Goal: Task Accomplishment & Management: Manage account settings

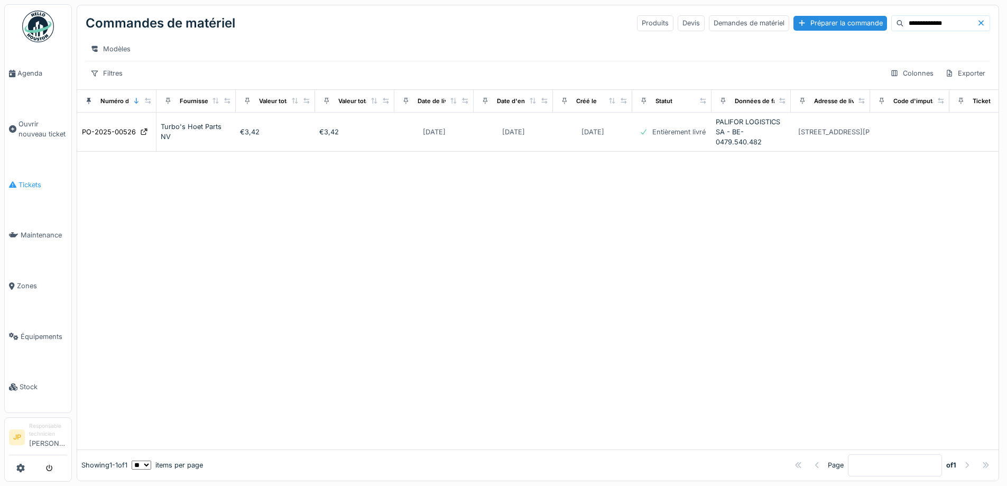
click at [39, 180] on span "Tickets" at bounding box center [43, 185] width 49 height 10
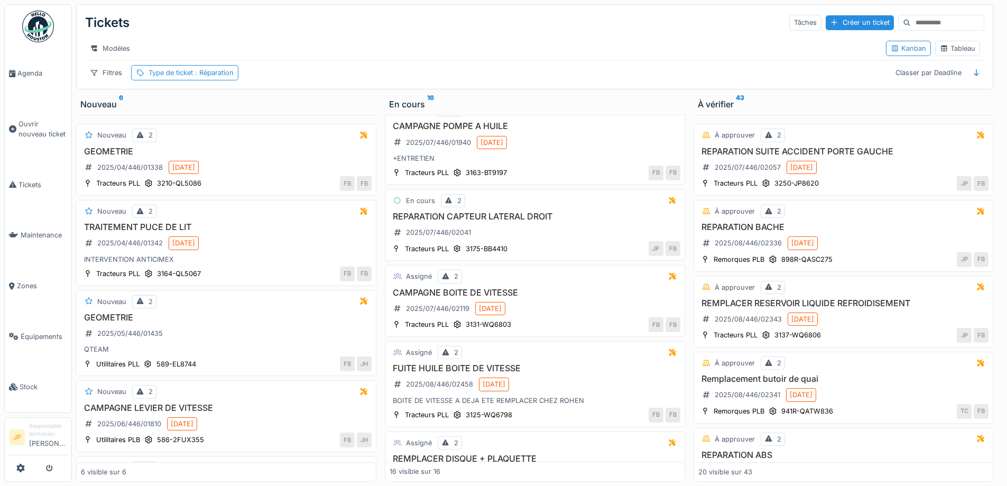
scroll to position [952, 0]
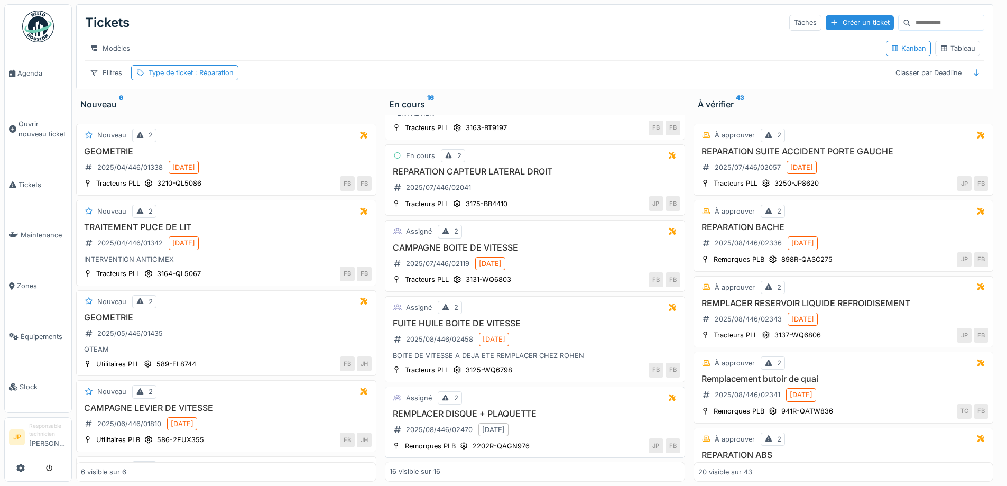
click at [504, 415] on h3 "REMPLACER DISQUE + PLAQUETTE" at bounding box center [535, 414] width 291 height 10
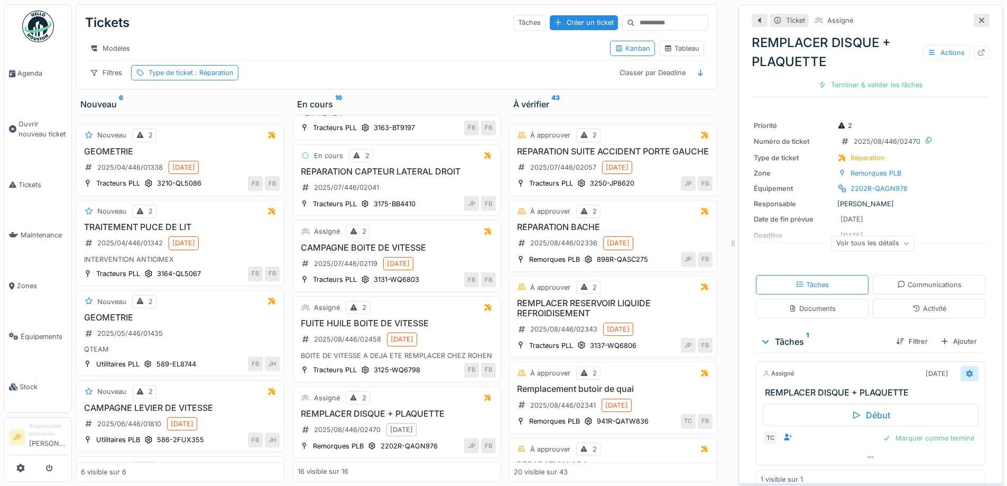
click at [966, 374] on icon at bounding box center [970, 373] width 8 height 7
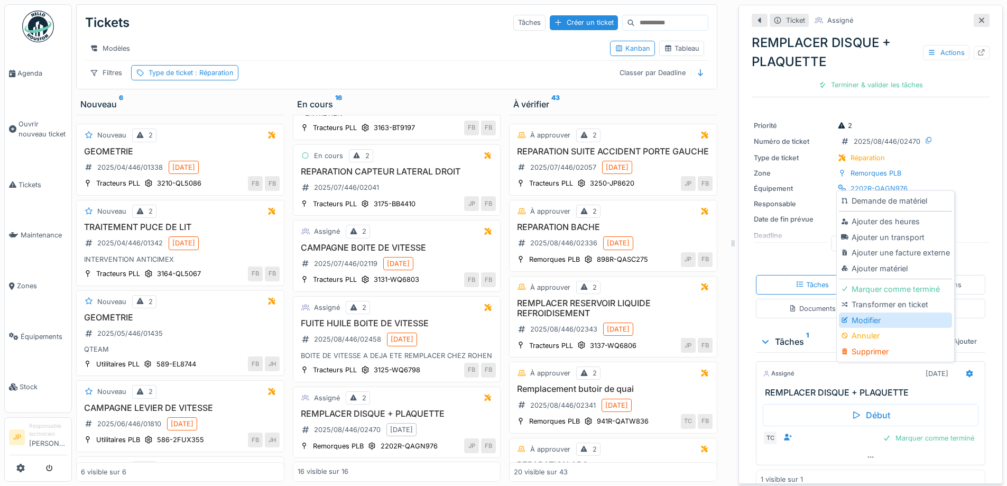
click at [882, 324] on div "Modifier" at bounding box center [895, 321] width 113 height 16
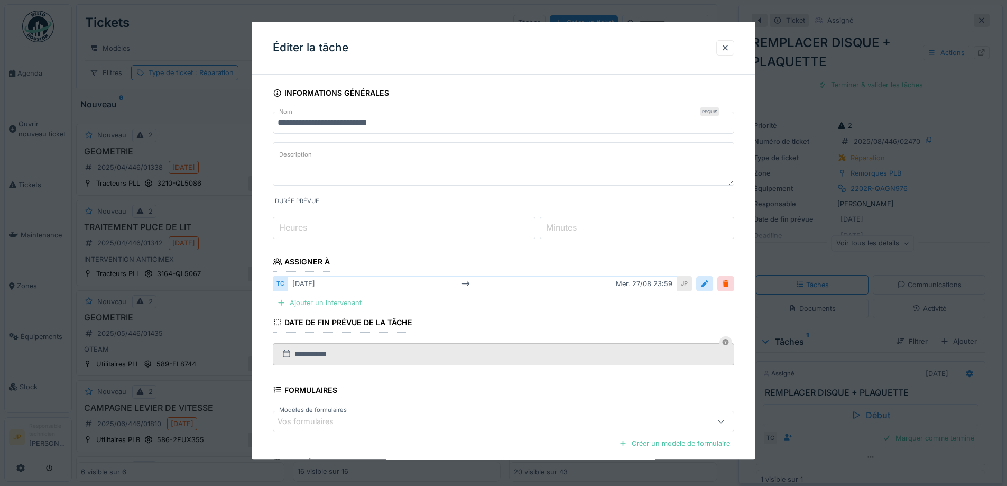
click at [327, 301] on div "Ajouter un intervenant" at bounding box center [319, 303] width 93 height 14
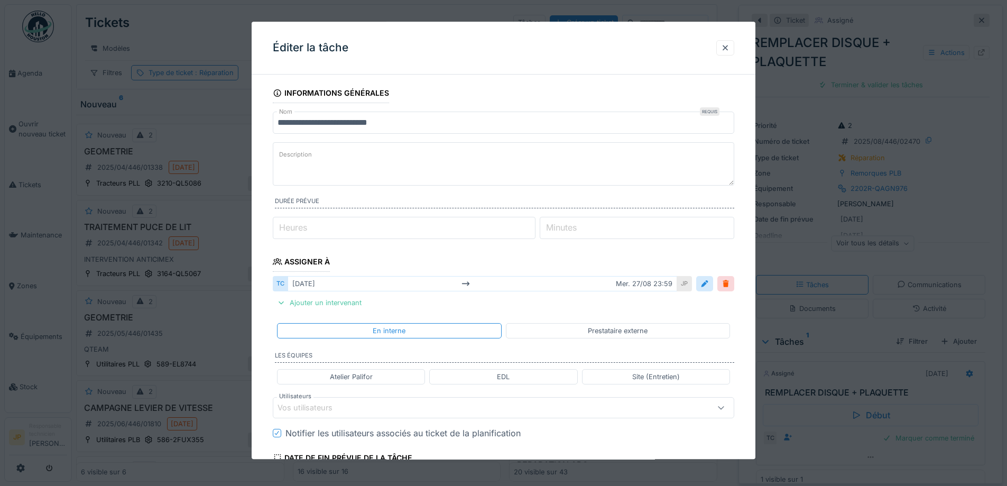
click at [346, 408] on div "Vos utilisateurs" at bounding box center [313, 408] width 70 height 12
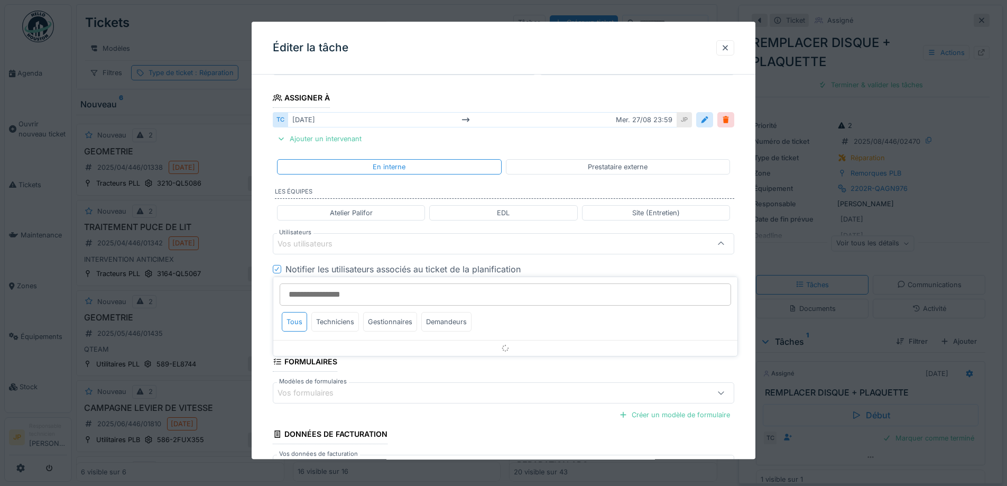
scroll to position [167, 0]
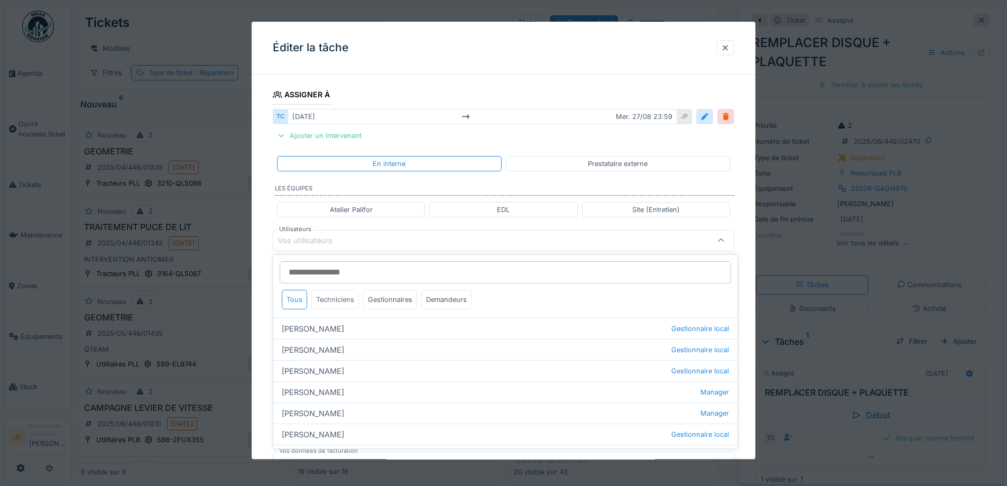
click at [336, 302] on div "Techniciens" at bounding box center [335, 300] width 48 height 20
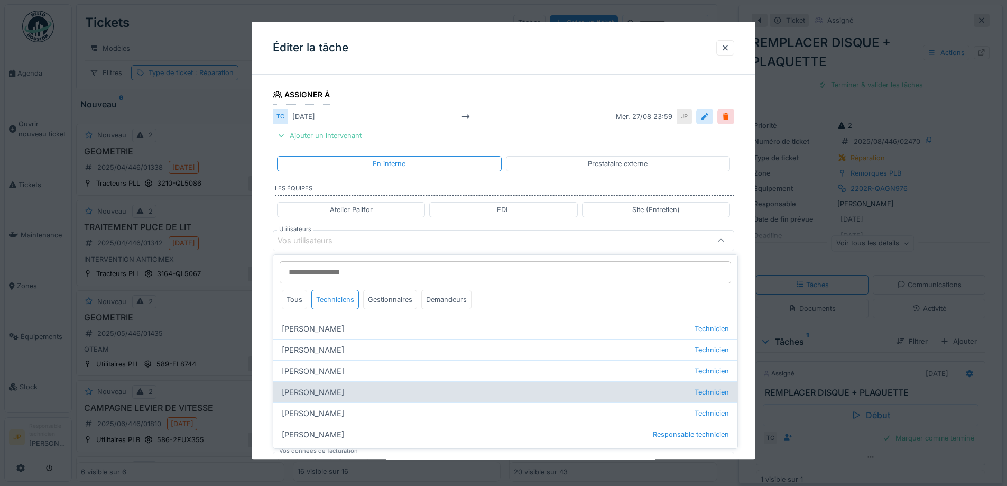
click at [333, 394] on div "Florian Anciaux Technicien" at bounding box center [505, 391] width 464 height 21
type input "*****"
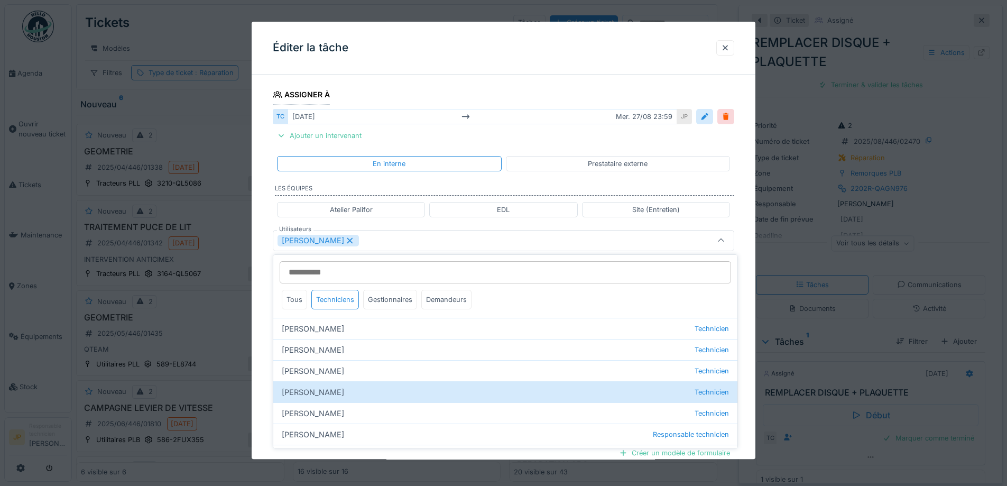
click at [491, 59] on div "Éditer la tâche" at bounding box center [504, 48] width 504 height 53
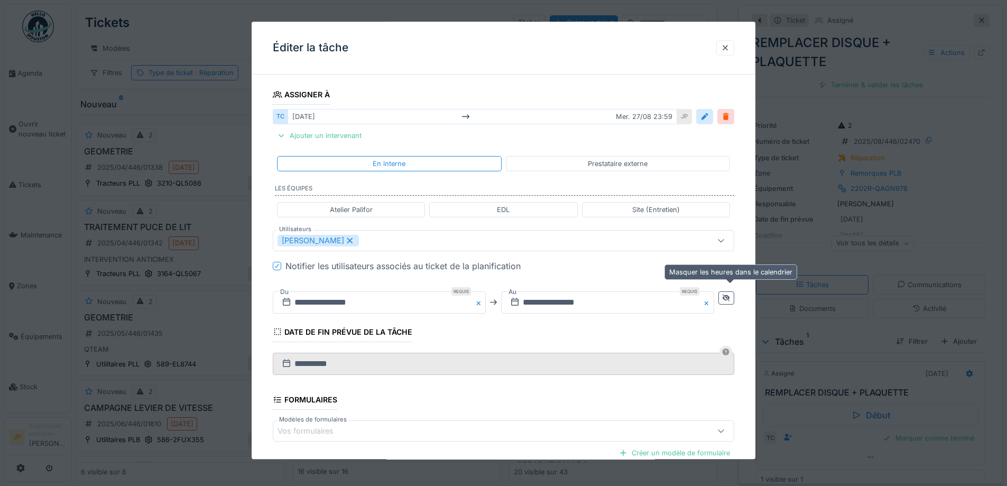
click at [731, 301] on icon at bounding box center [726, 298] width 8 height 7
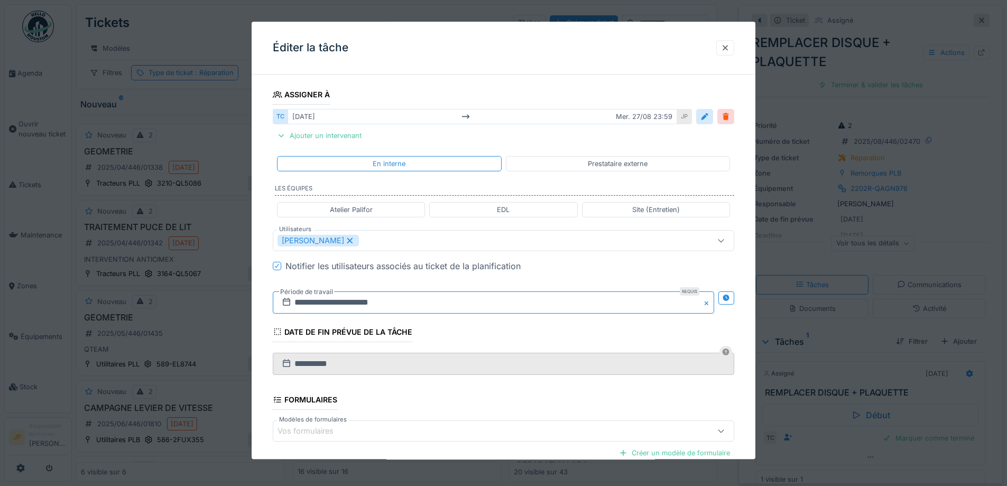
click at [440, 307] on input "**********" at bounding box center [494, 302] width 442 height 22
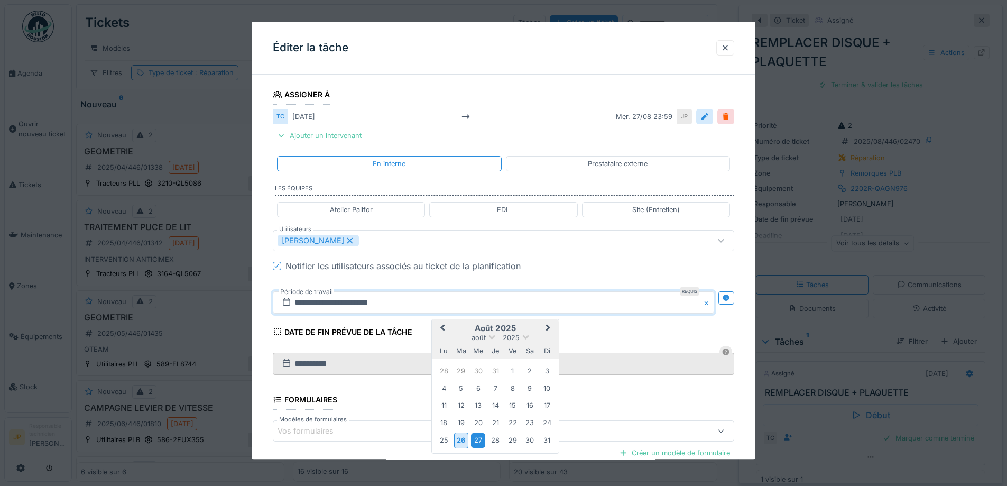
click at [480, 442] on div "27" at bounding box center [478, 441] width 14 height 14
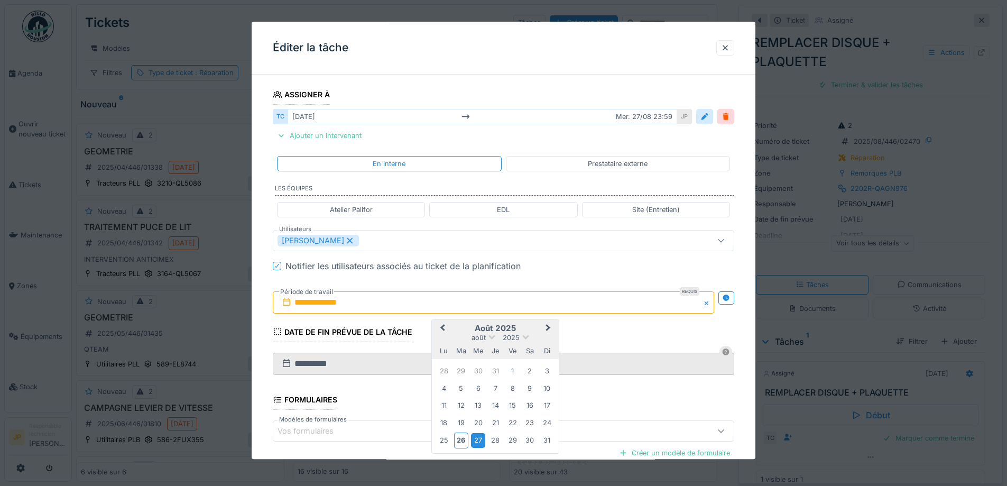
click at [481, 442] on div "27" at bounding box center [478, 441] width 14 height 14
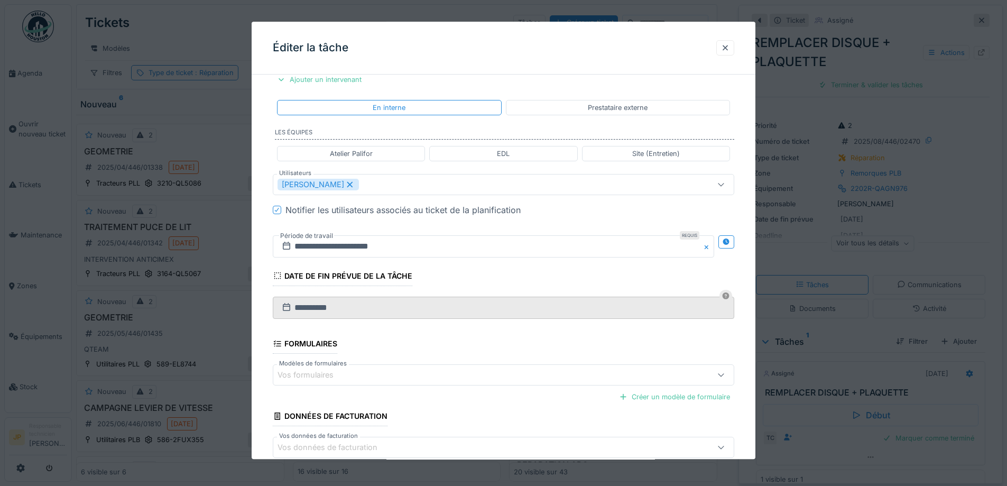
scroll to position [282, 0]
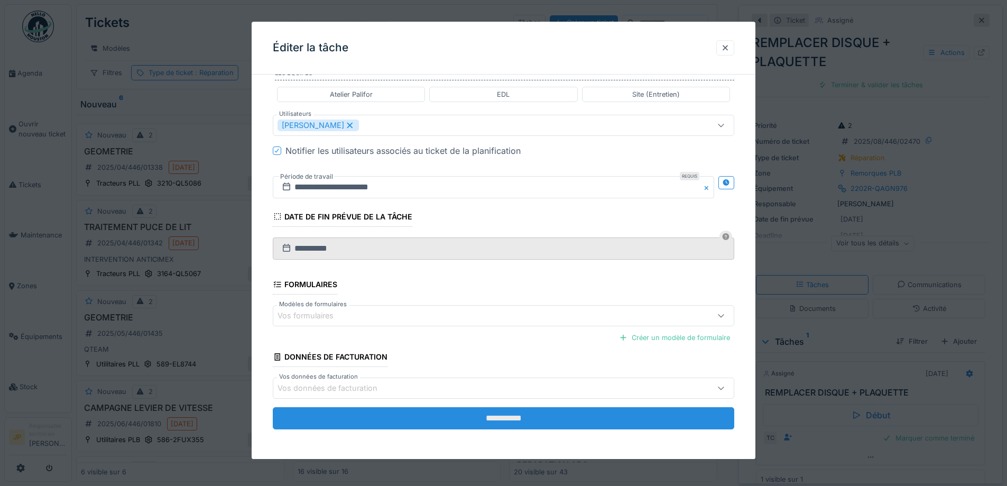
click at [507, 422] on input "**********" at bounding box center [504, 419] width 462 height 22
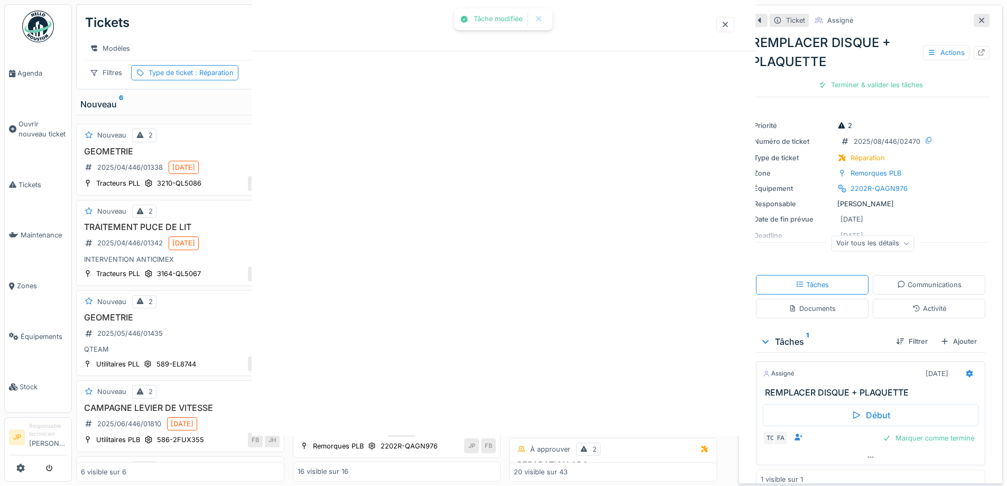
scroll to position [0, 0]
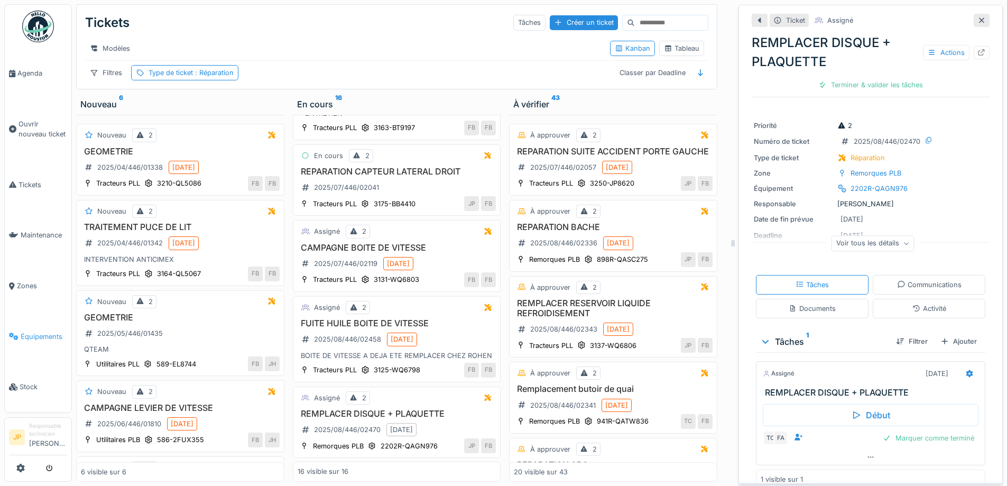
click at [38, 320] on link "Équipements" at bounding box center [38, 336] width 67 height 51
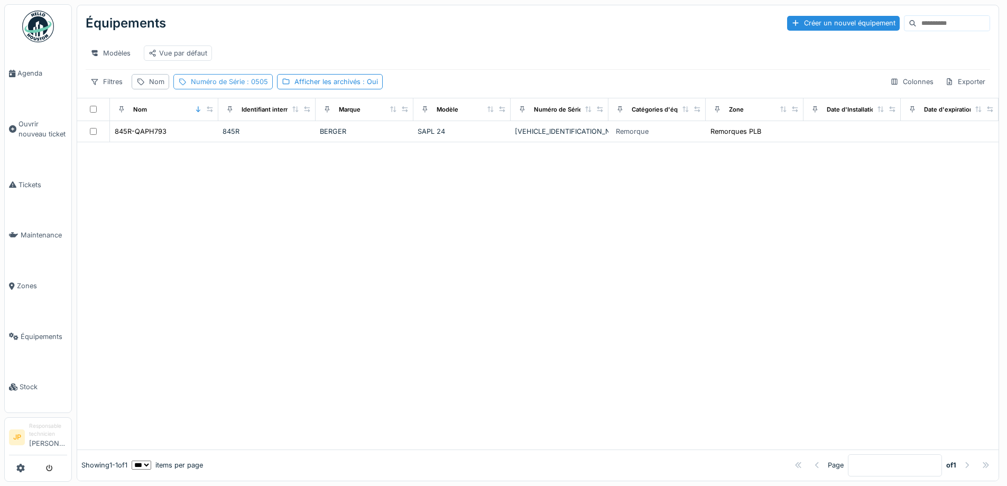
click at [224, 87] on div "Numéro de Série : 0505" at bounding box center [229, 82] width 77 height 10
click at [311, 140] on icon at bounding box center [310, 140] width 8 height 7
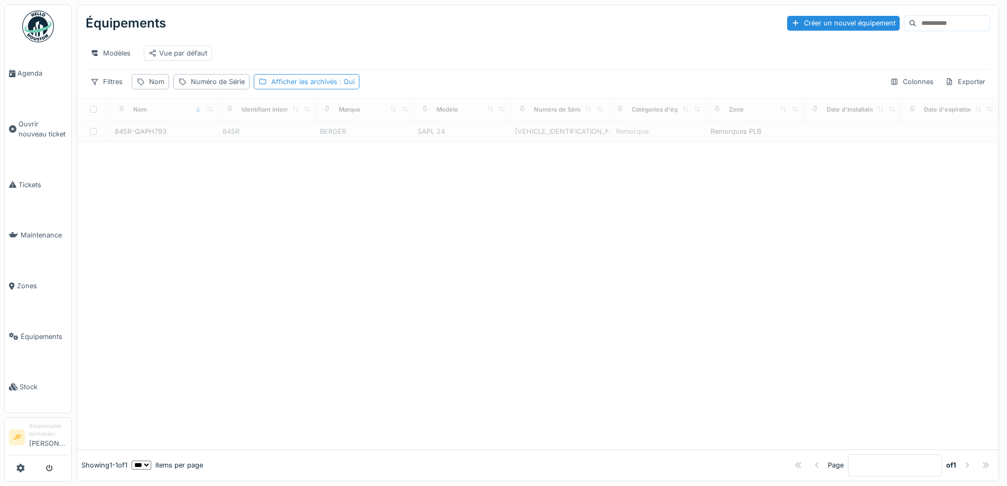
click at [326, 87] on div "Afficher les archivés : Oui" at bounding box center [313, 82] width 84 height 10
click at [307, 142] on div "Afficher les archivés" at bounding box center [311, 138] width 81 height 13
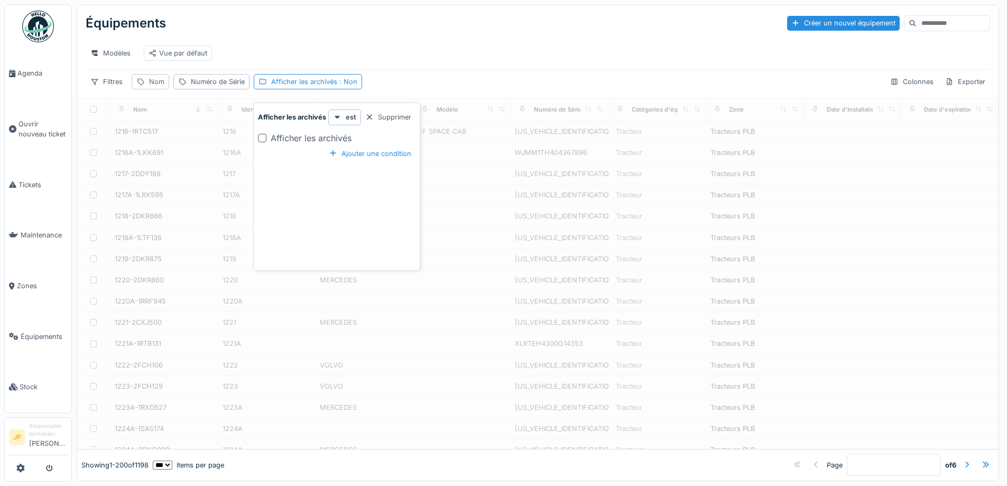
click at [157, 87] on div "Nom" at bounding box center [156, 82] width 15 height 10
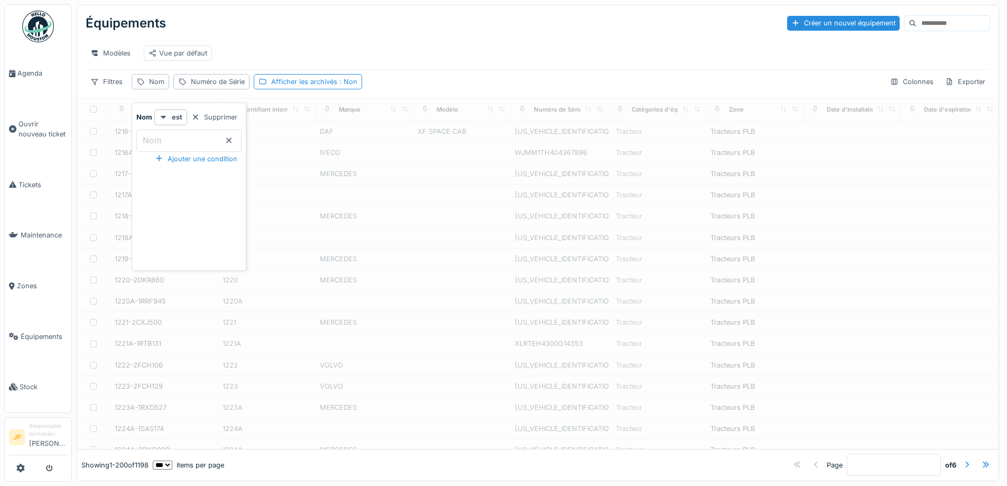
click at [175, 136] on input "Nom" at bounding box center [188, 141] width 105 height 22
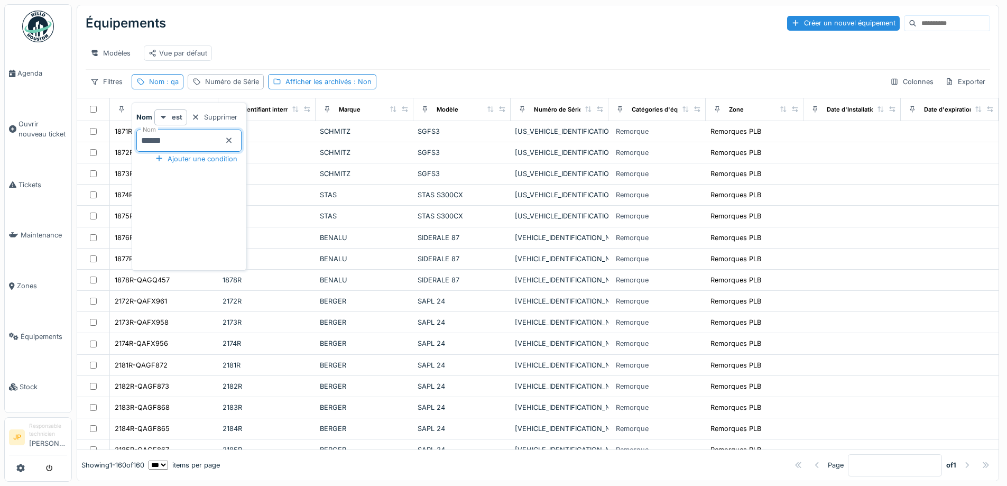
type input "*******"
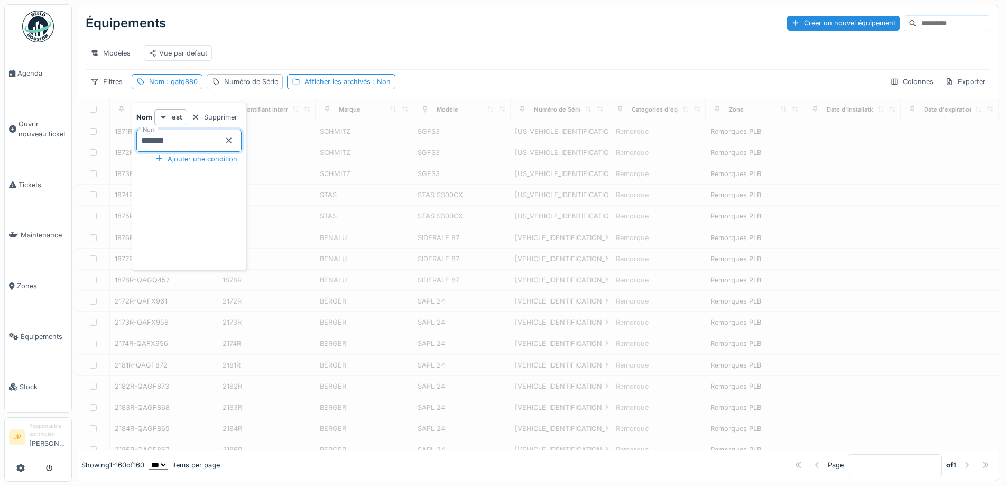
click at [551, 47] on div "Modèles Vue par défaut" at bounding box center [538, 53] width 905 height 24
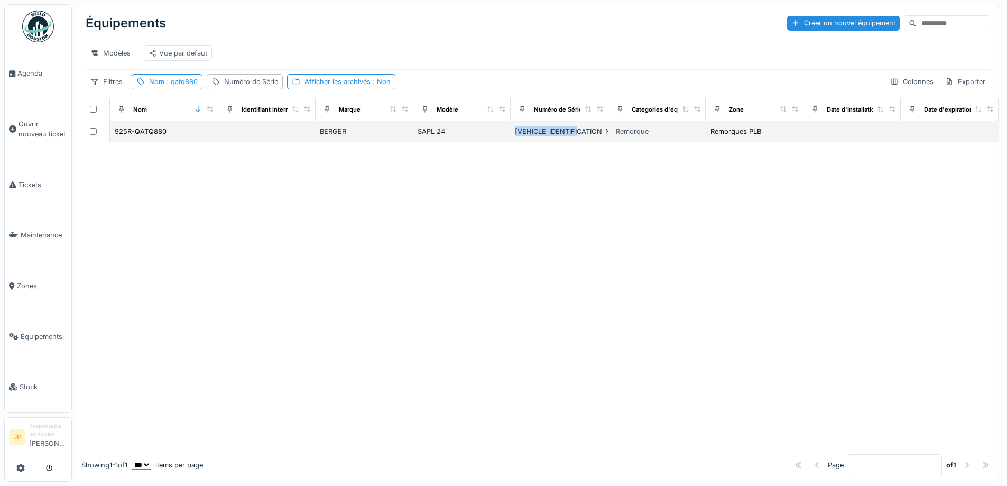
drag, startPoint x: 592, startPoint y: 137, endPoint x: 506, endPoint y: 143, distance: 86.4
click at [511, 142] on td "VCBUSLARTSFZT0150" at bounding box center [560, 131] width 98 height 21
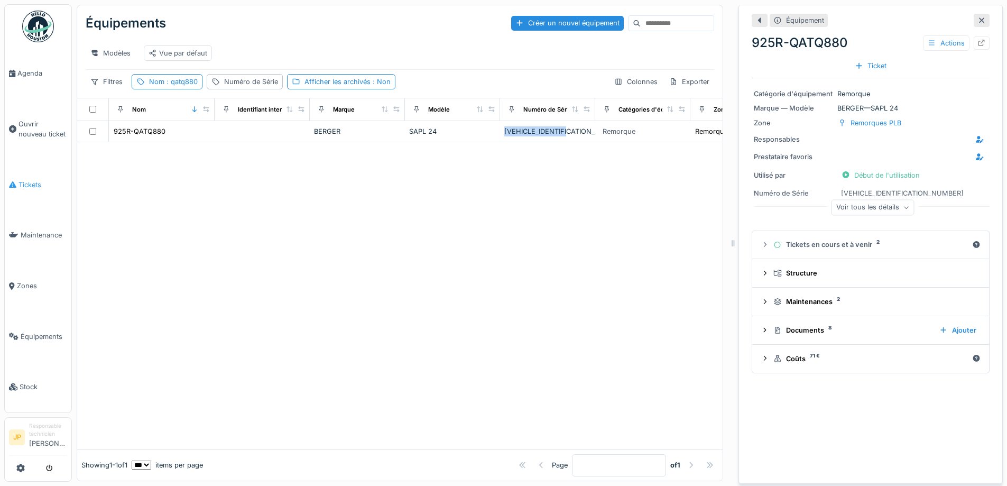
click at [44, 188] on link "Tickets" at bounding box center [38, 185] width 67 height 51
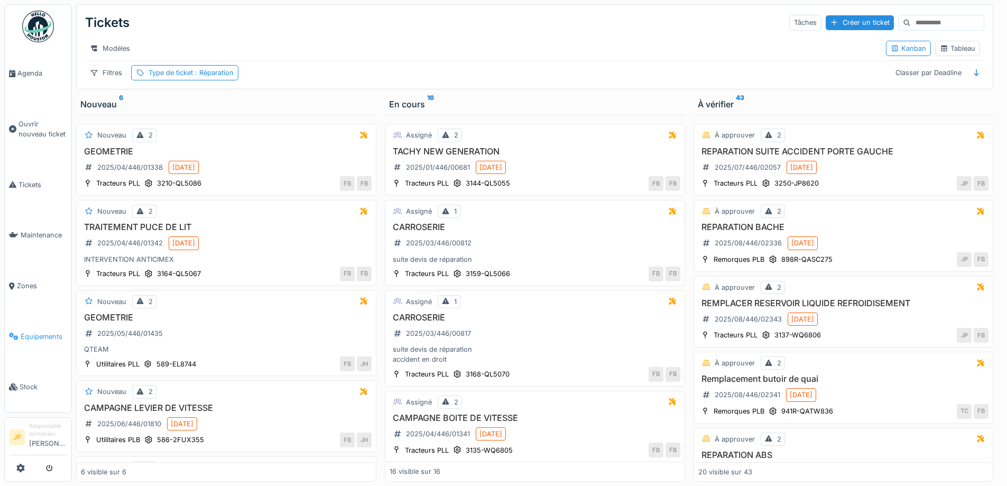
click at [48, 332] on span "Équipements" at bounding box center [44, 337] width 47 height 10
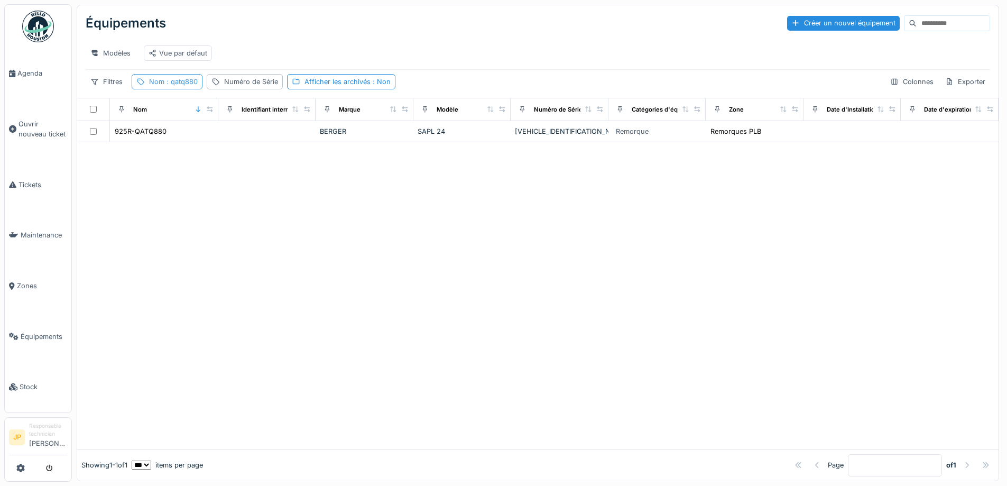
click at [189, 86] on span ": qatq880" at bounding box center [180, 82] width 33 height 8
click at [232, 140] on icon at bounding box center [228, 139] width 5 height 5
click at [242, 87] on div "Numéro de Série" at bounding box center [251, 82] width 54 height 10
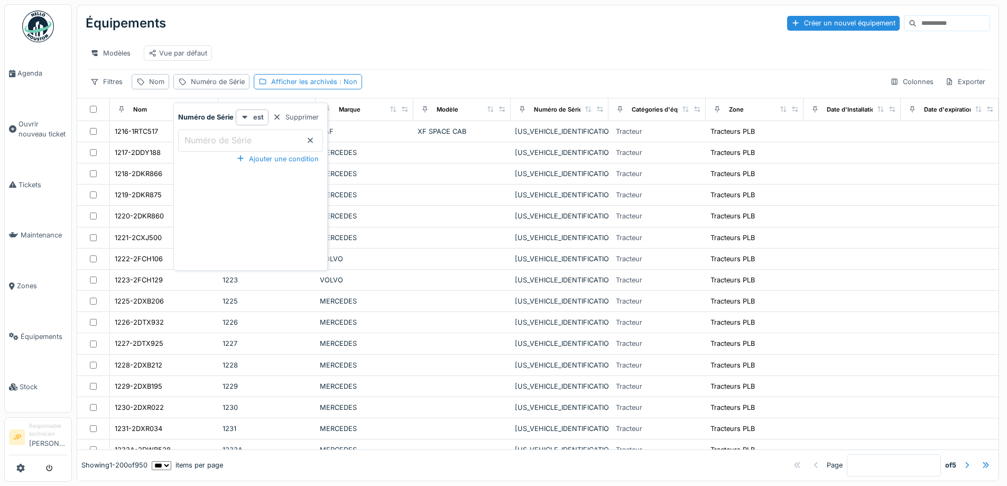
drag, startPoint x: 231, startPoint y: 143, endPoint x: 223, endPoint y: 143, distance: 8.5
click at [223, 143] on label "Numéro de Série" at bounding box center [217, 140] width 71 height 13
click at [223, 143] on Série_c4MzM "Numéro de Série" at bounding box center [250, 141] width 145 height 22
click at [216, 143] on label "Numéro de Série" at bounding box center [217, 140] width 71 height 13
click at [216, 143] on Série_c4MzM "Numéro de Série" at bounding box center [250, 141] width 145 height 22
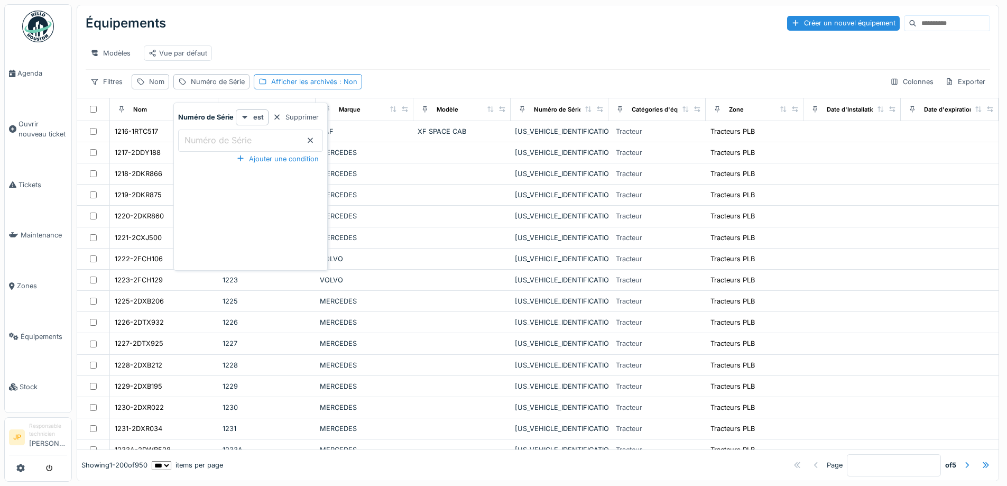
paste Série_c4MzM "**********"
type Série_c4MzM "**********"
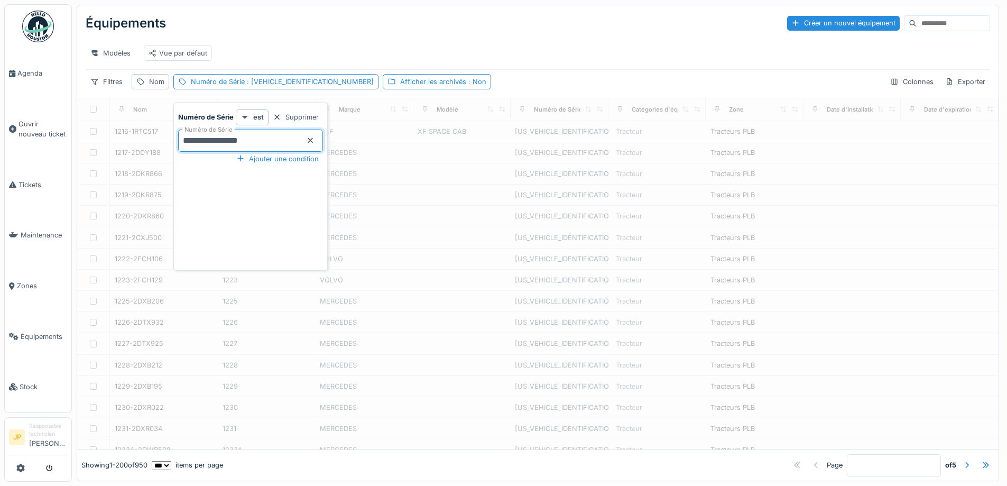
click at [442, 37] on div "Modèles Vue par défaut" at bounding box center [538, 53] width 905 height 32
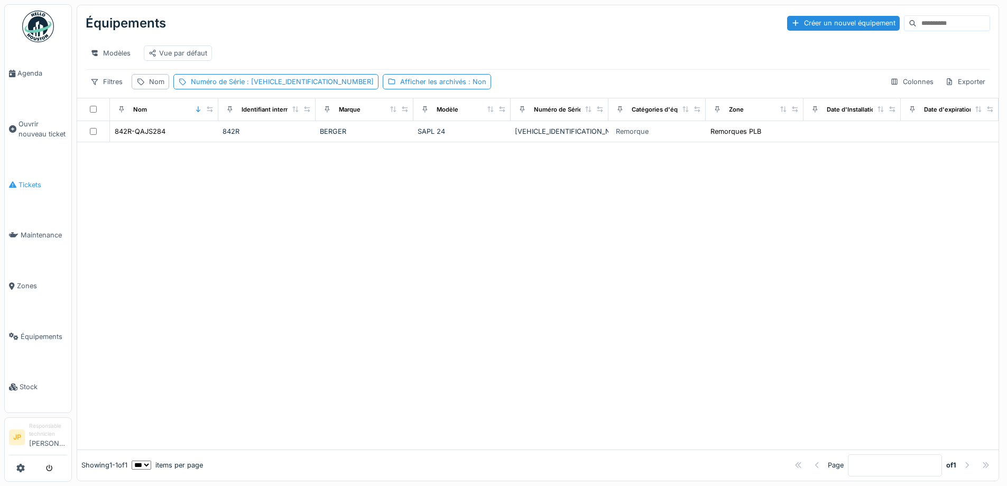
click at [25, 182] on span "Tickets" at bounding box center [43, 185] width 49 height 10
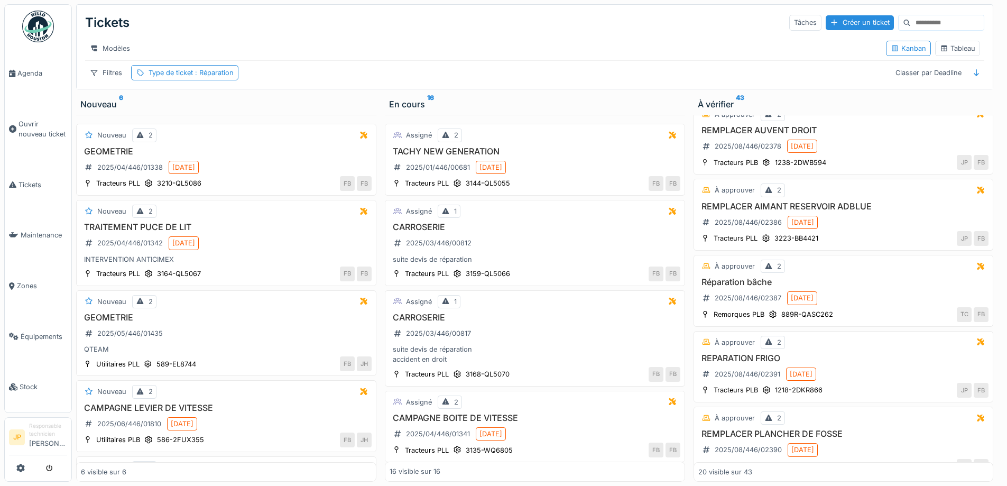
scroll to position [1203, 0]
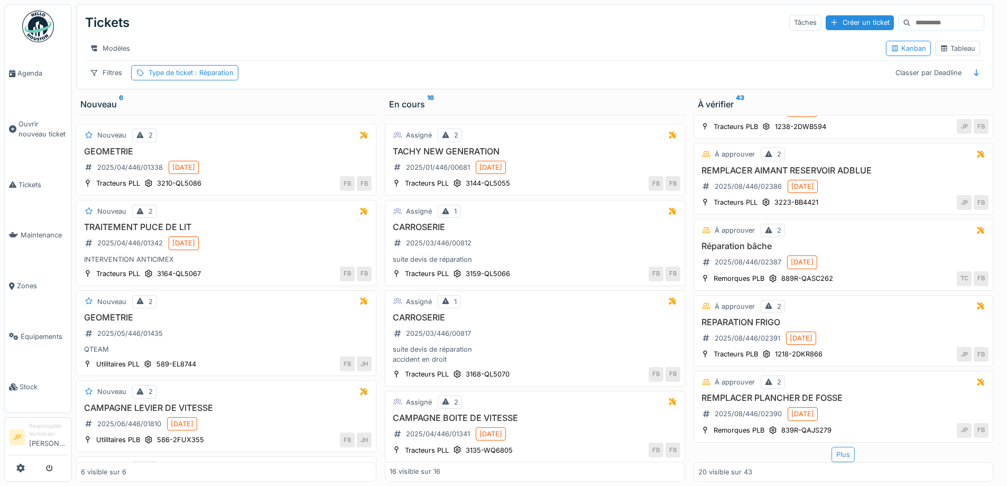
click at [838, 457] on div "Plus" at bounding box center [843, 454] width 23 height 15
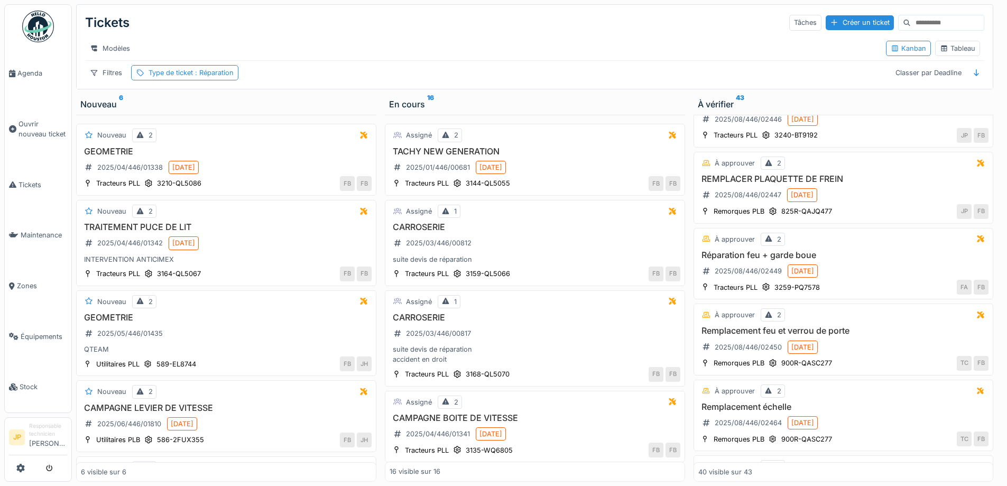
scroll to position [2722, 0]
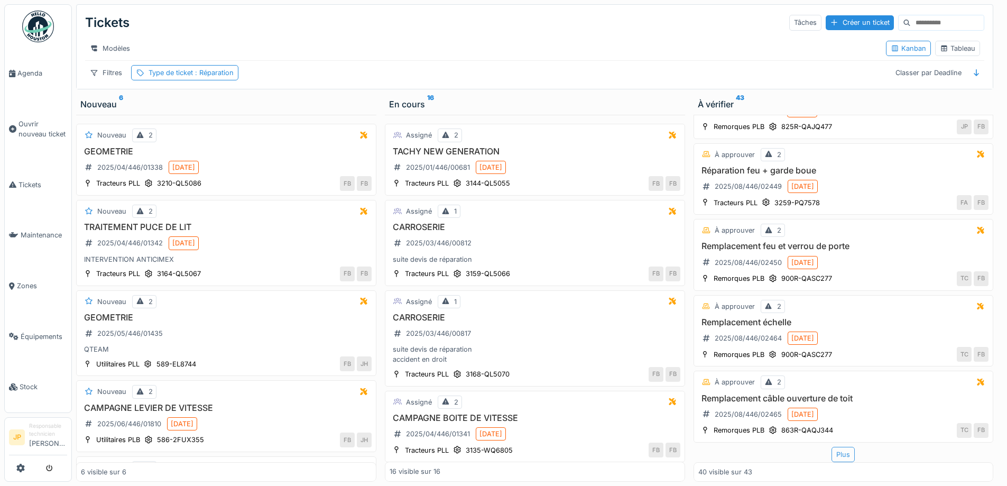
click at [833, 457] on div "Plus" at bounding box center [843, 454] width 23 height 15
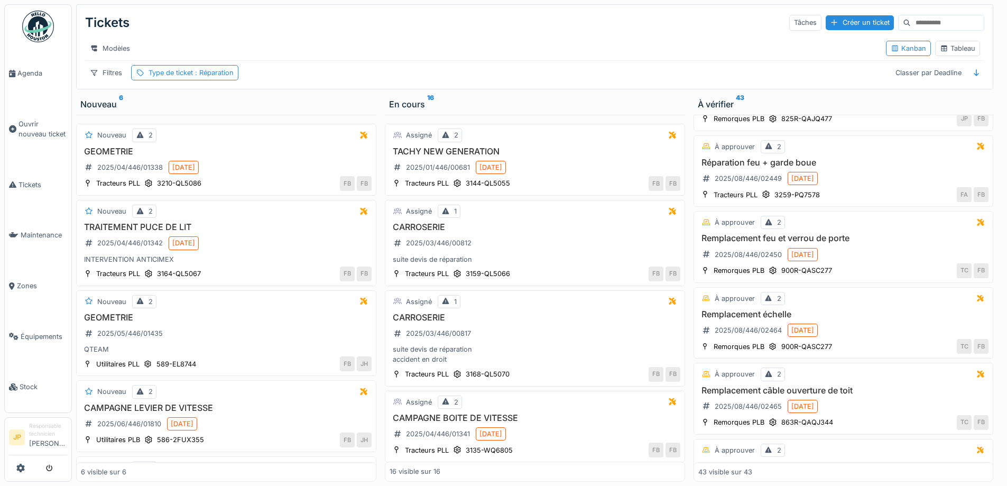
scroll to position [2934, 0]
